Goal: Submit feedback/report problem

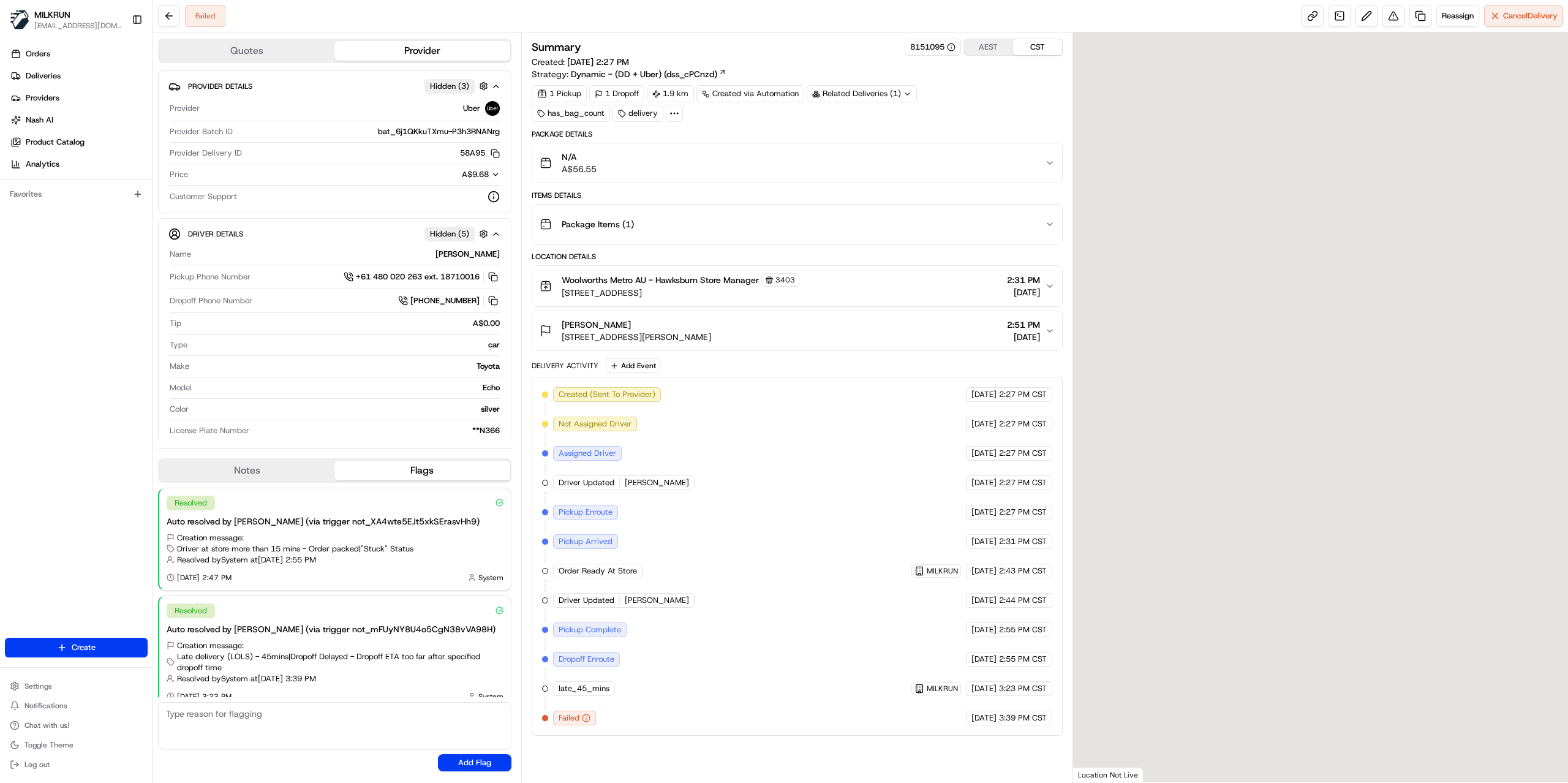
scroll to position [14, 0]
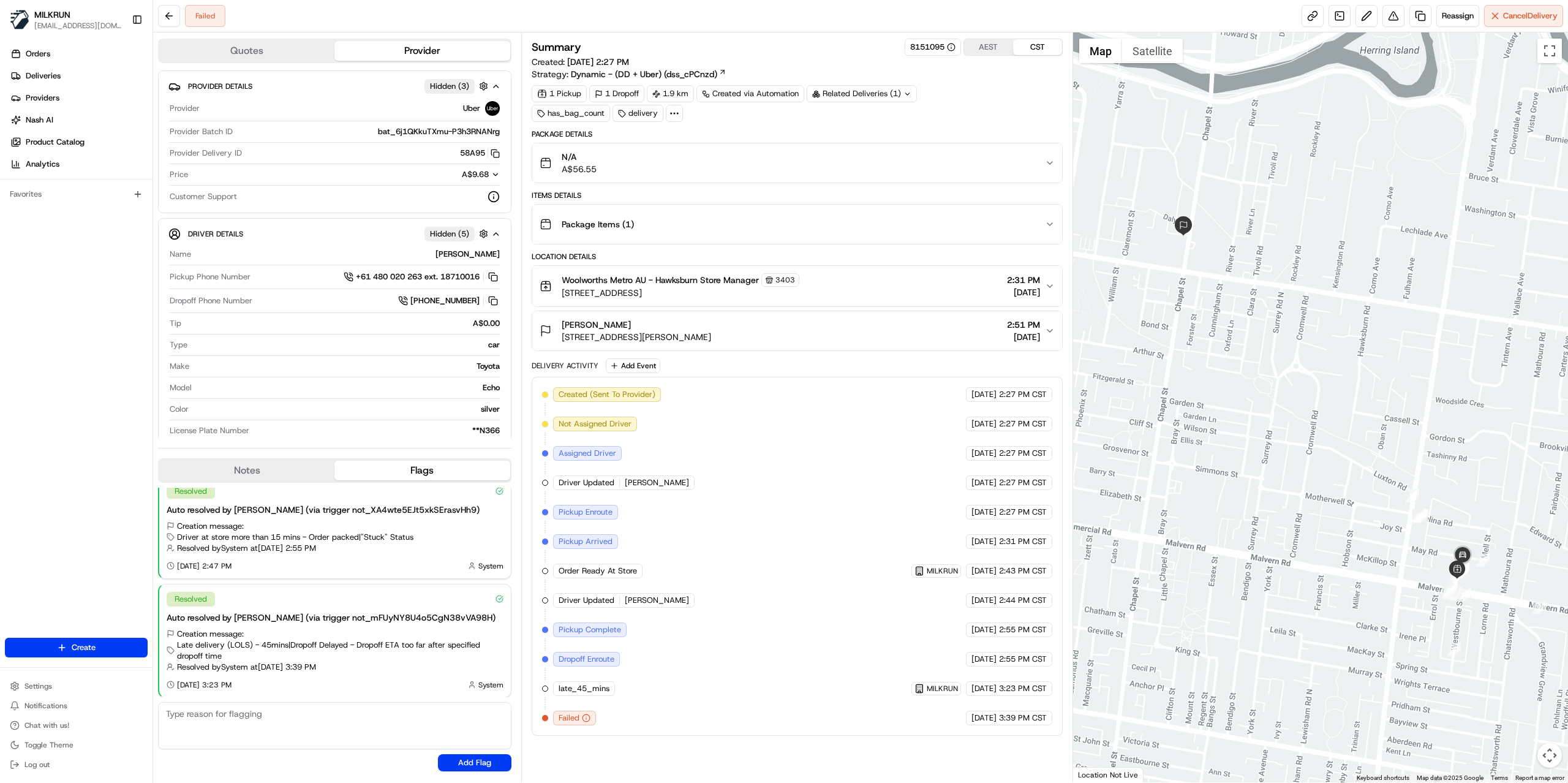
drag, startPoint x: 640, startPoint y: 329, endPoint x: 559, endPoint y: 331, distance: 81.0
click at [559, 331] on div "[PERSON_NAME] [STREET_ADDRESS][PERSON_NAME]" at bounding box center [625, 330] width 171 height 25
copy span "[PERSON_NAME]"
drag, startPoint x: 472, startPoint y: 258, endPoint x: 499, endPoint y: 259, distance: 27.0
click at [499, 259] on div "[PERSON_NAME]" at bounding box center [348, 254] width 304 height 11
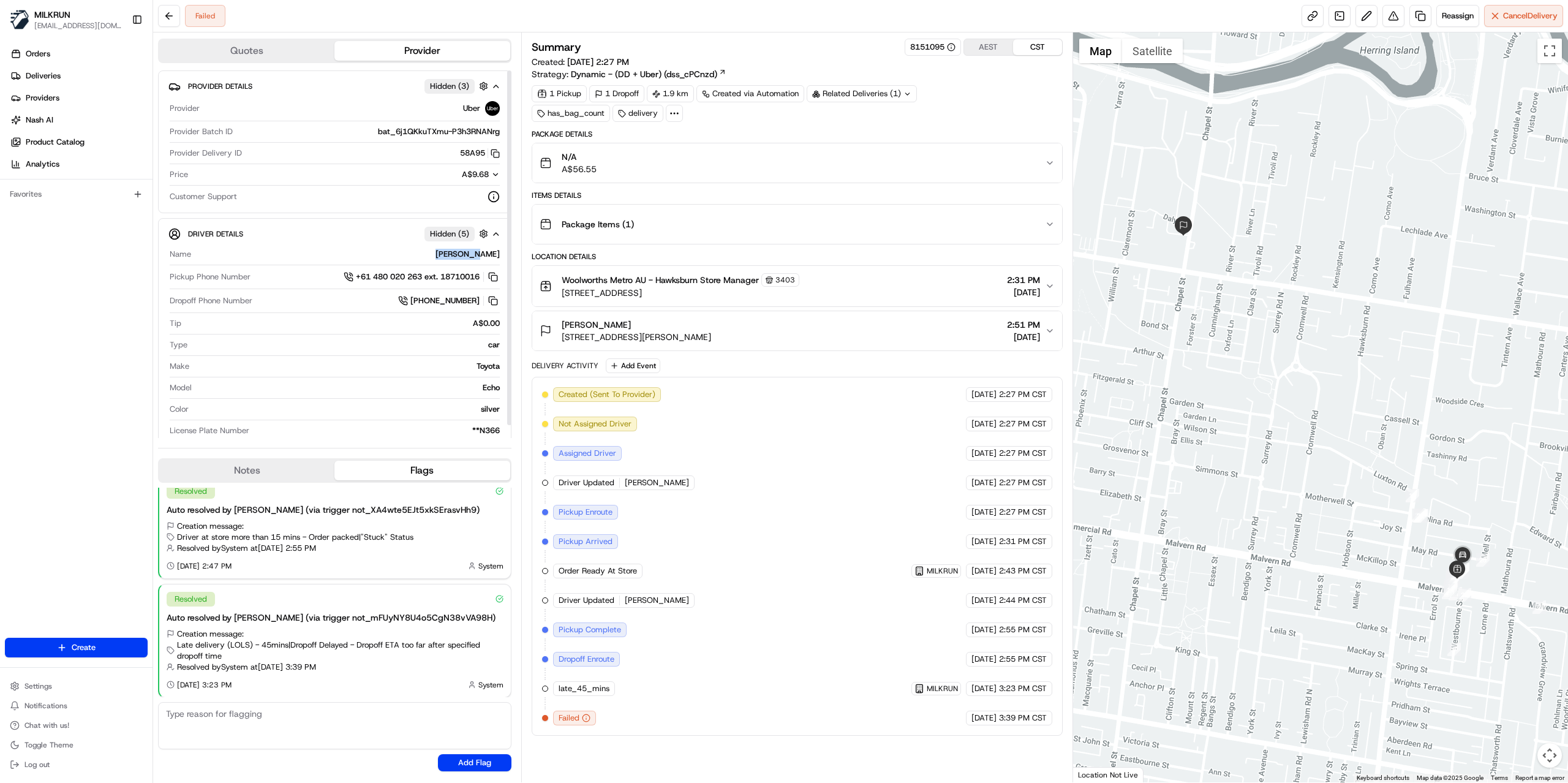
copy div "[PERSON_NAME]"
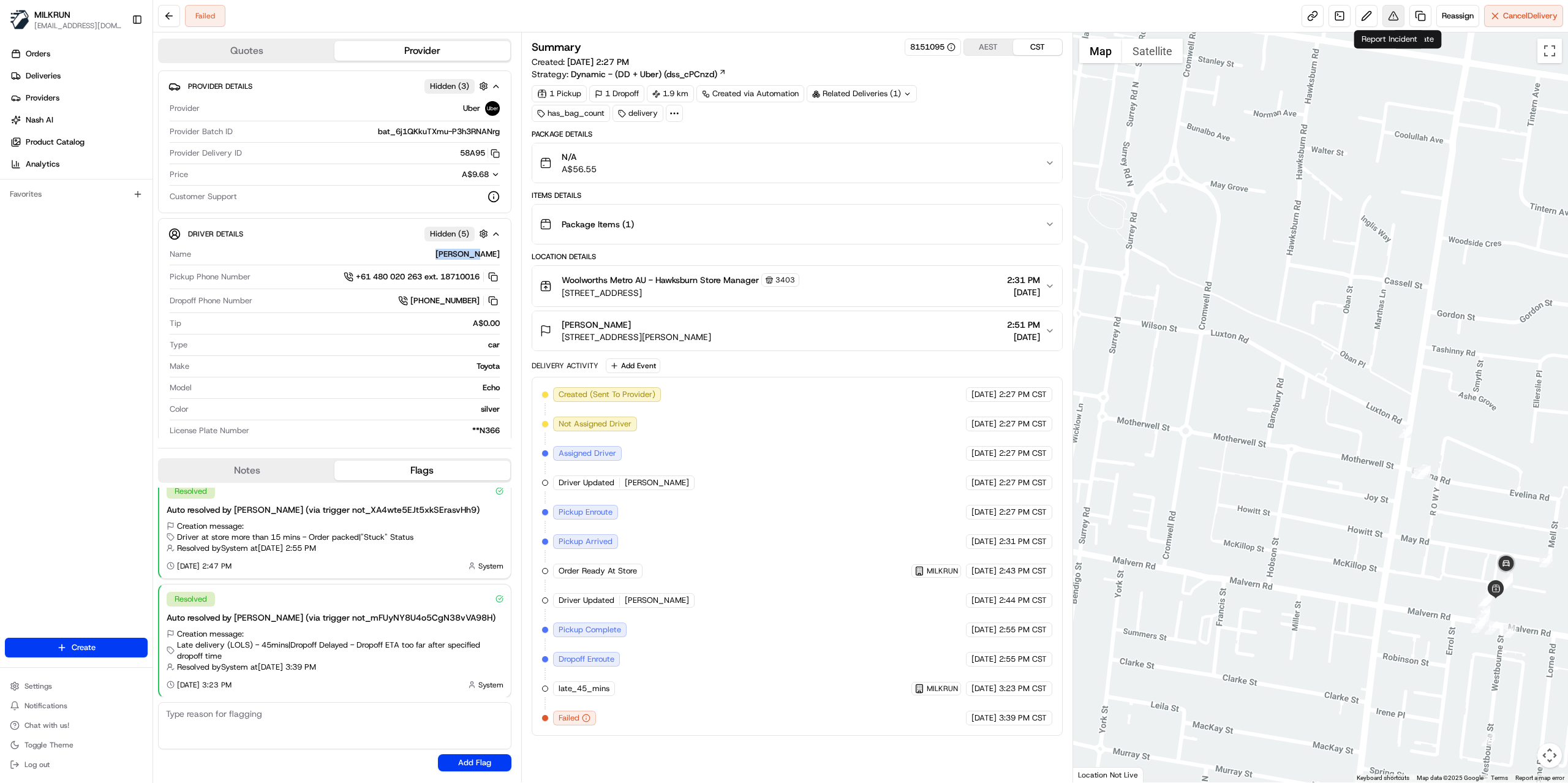
click at [1385, 19] on button at bounding box center [1394, 16] width 22 height 22
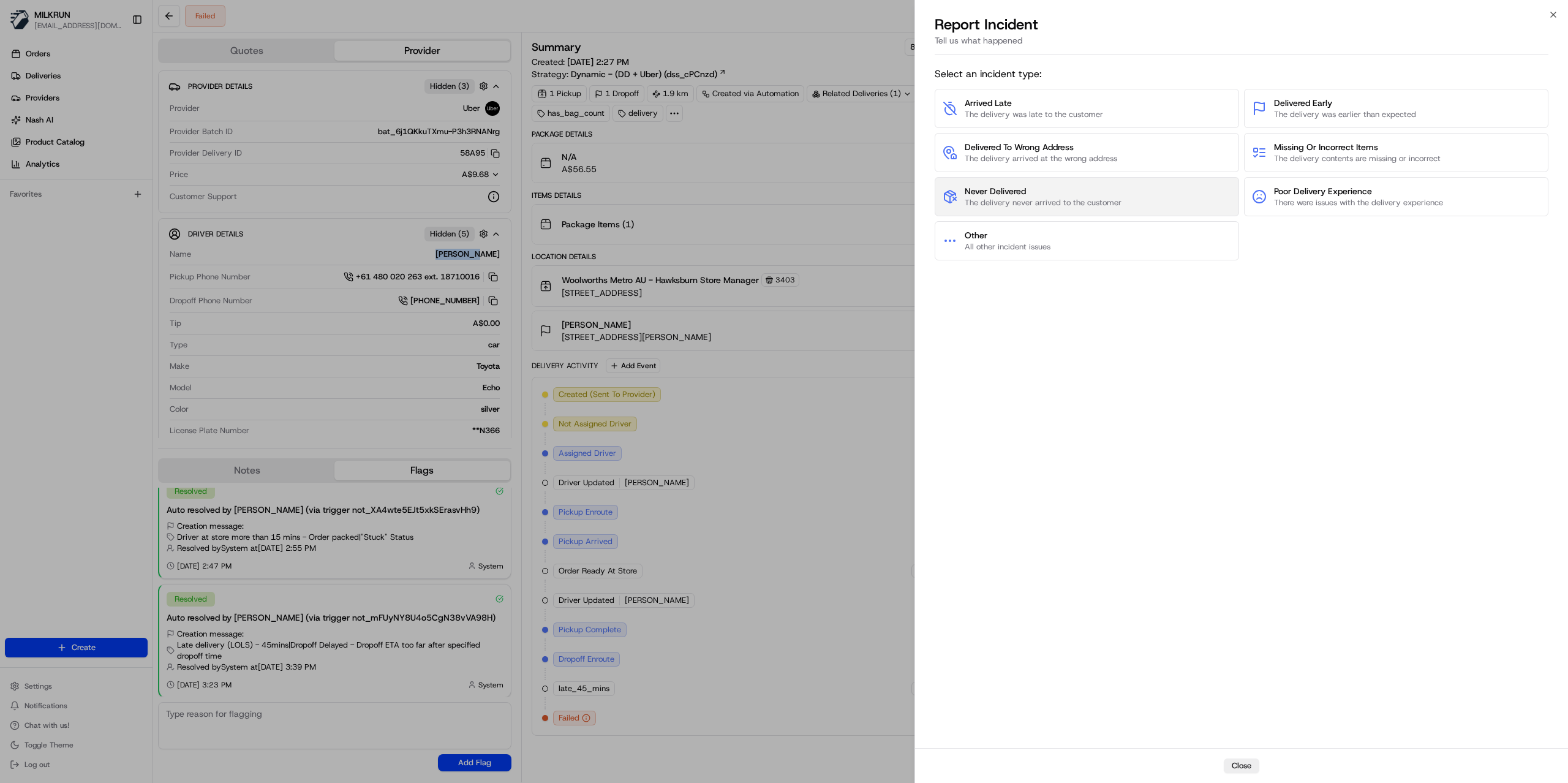
click at [1020, 206] on span "The delivery never arrived to the customer" at bounding box center [1043, 202] width 157 height 11
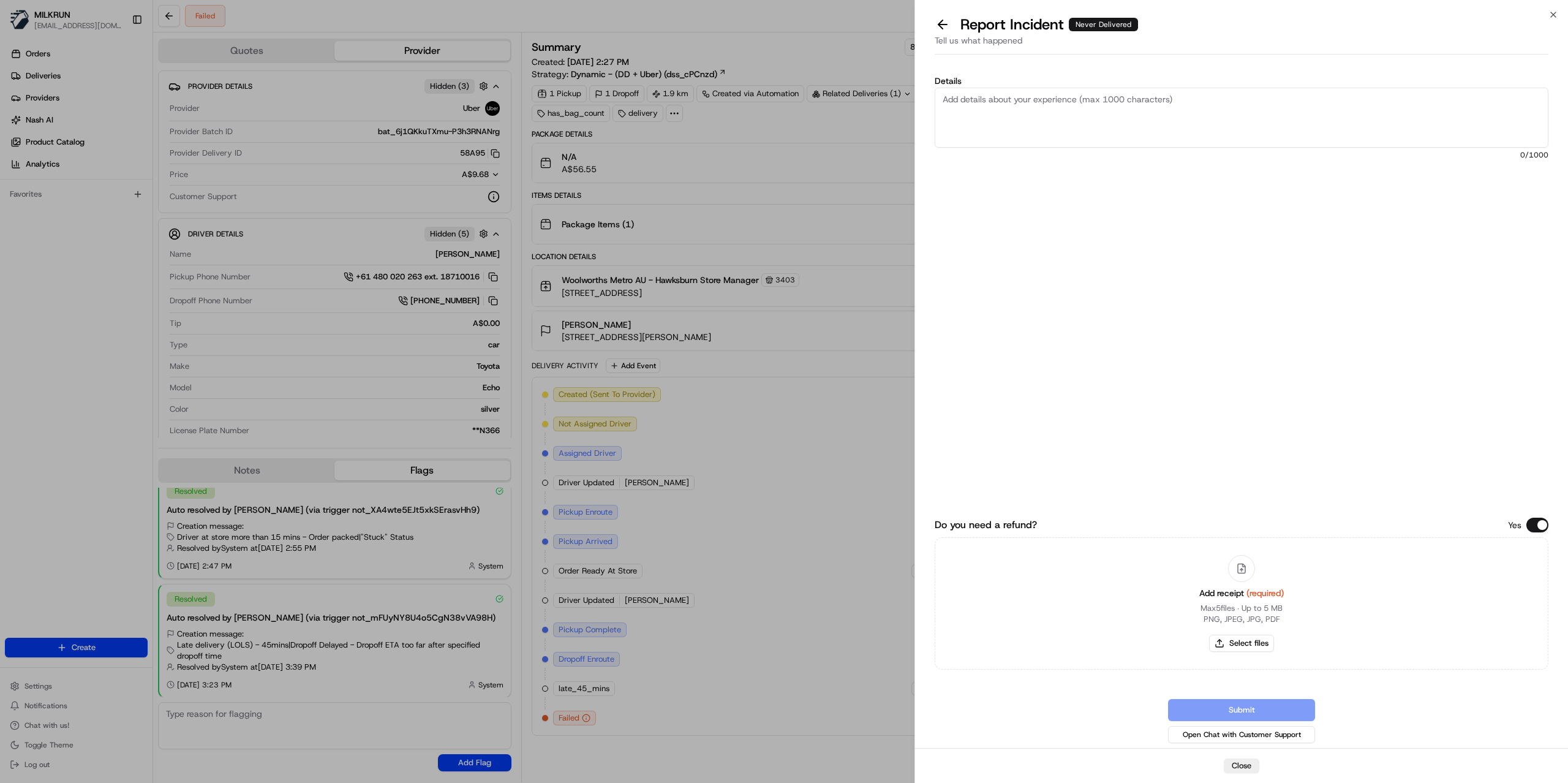
click at [1029, 130] on textarea "Details" at bounding box center [1242, 118] width 614 height 60
type textarea "This has been tagged as failed due to Vehicle issue"
click at [1245, 647] on button "Select files" at bounding box center [1242, 643] width 65 height 17
type input "C:\fakepath\[PERSON_NAME].pdf"
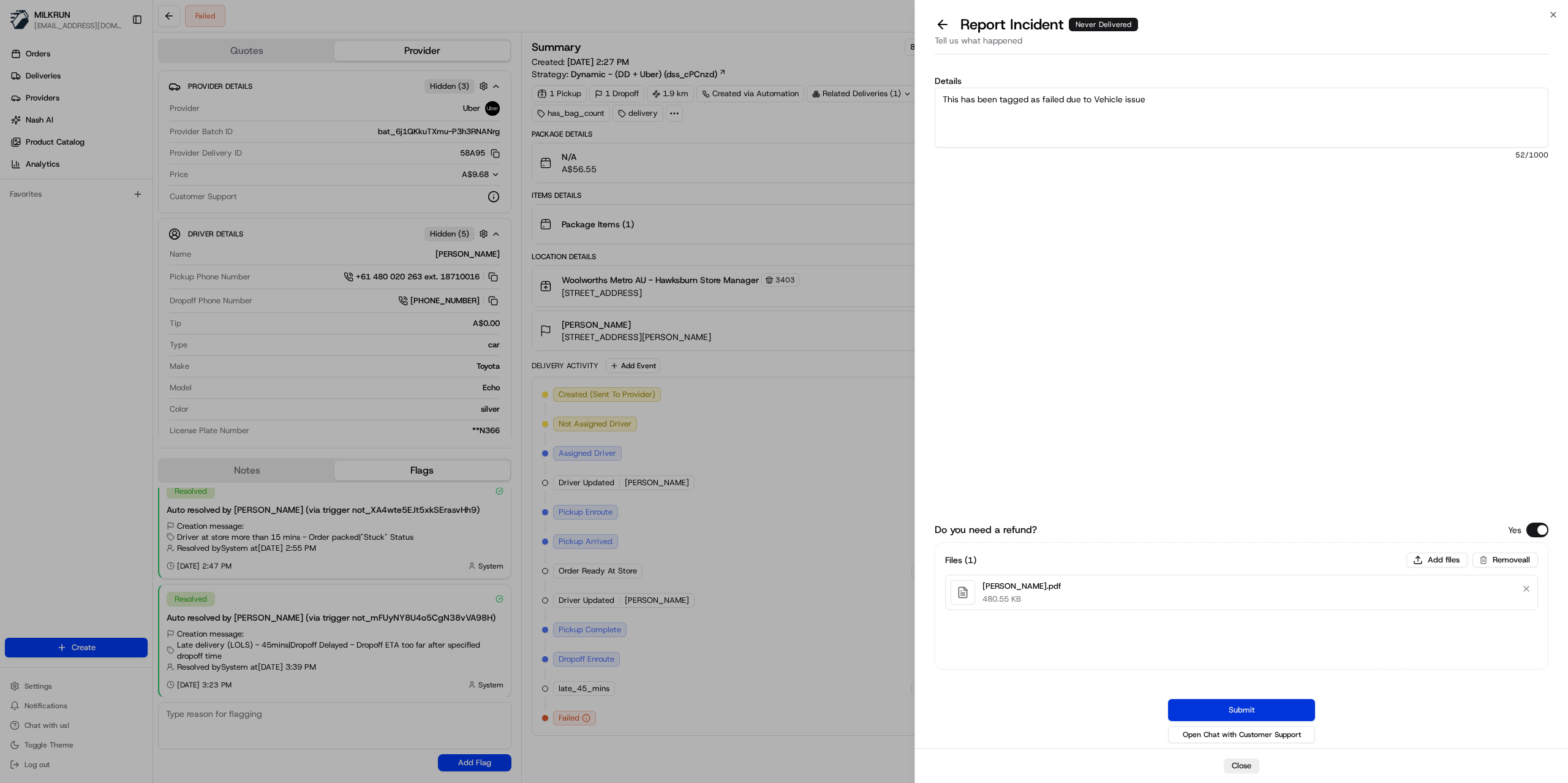
click at [1251, 705] on button "Submit" at bounding box center [1241, 710] width 147 height 22
